Goal: Task Accomplishment & Management: Complete application form

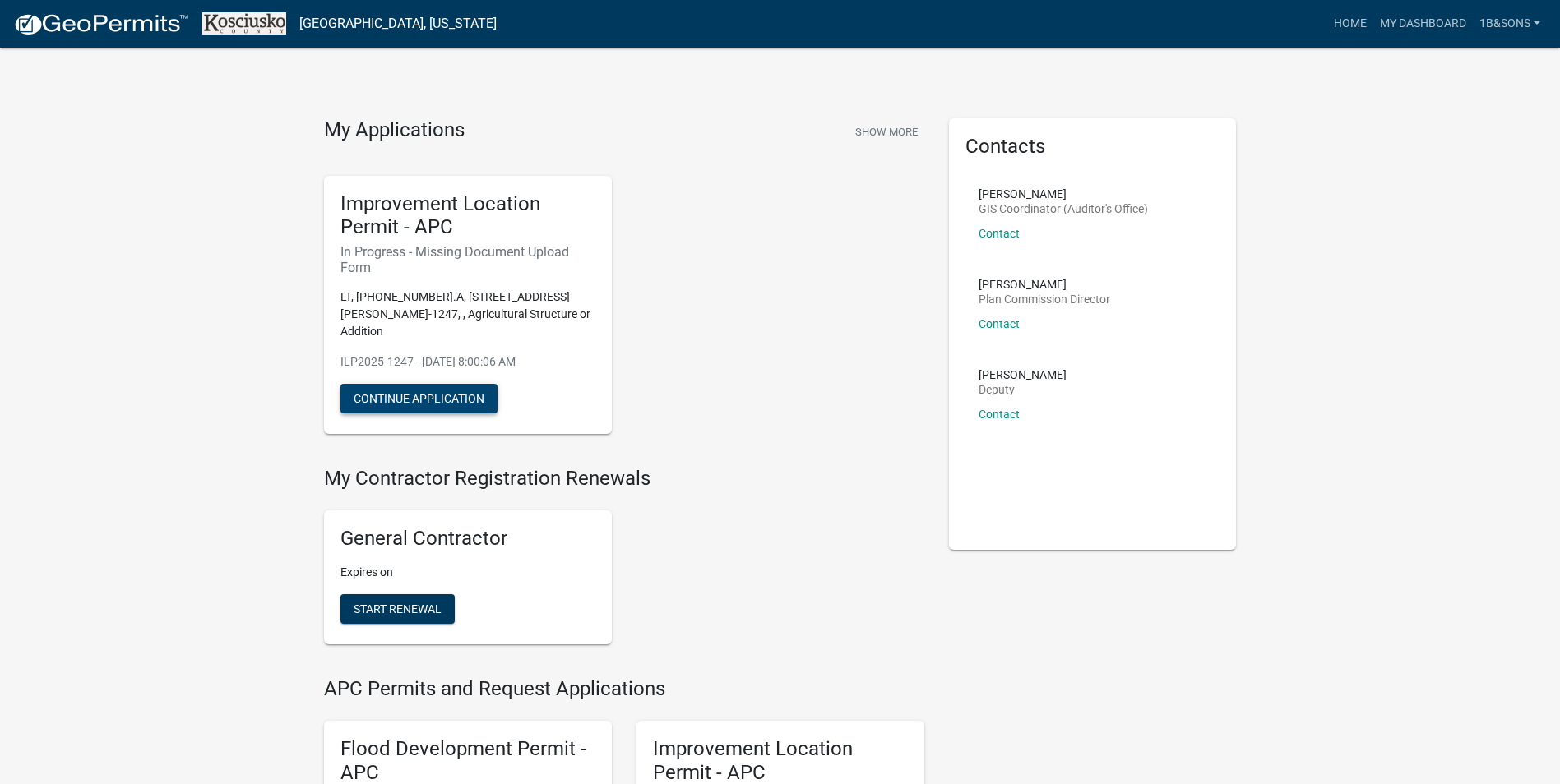
click at [402, 386] on button "Continue Application" at bounding box center [419, 398] width 157 height 29
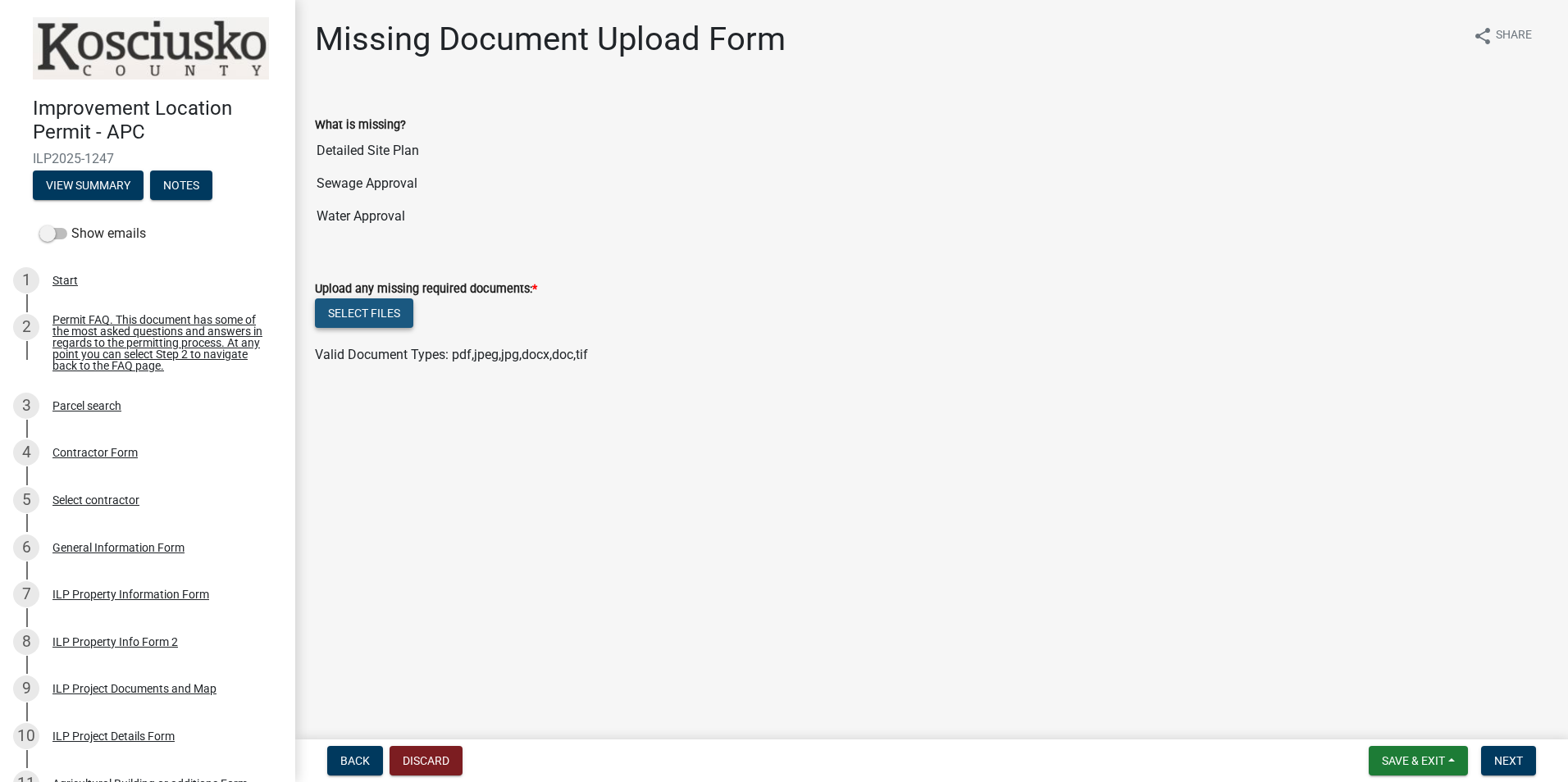
click at [355, 318] on button "Select files" at bounding box center [364, 313] width 98 height 29
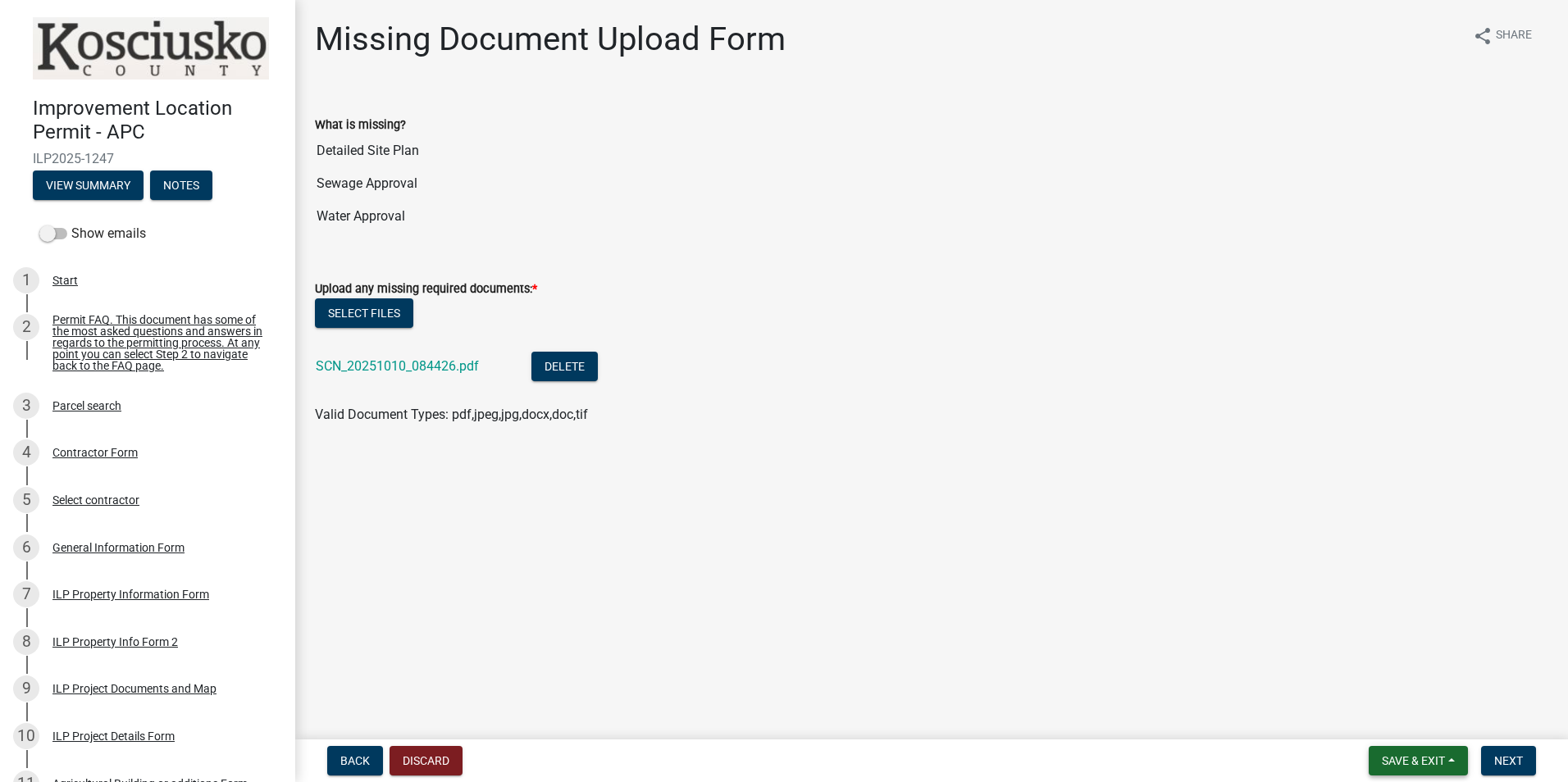
click at [1397, 761] on span "Save & Exit" at bounding box center [1414, 761] width 63 height 13
click at [1389, 719] on button "Save & Exit" at bounding box center [1402, 718] width 131 height 39
